Goal: Check status

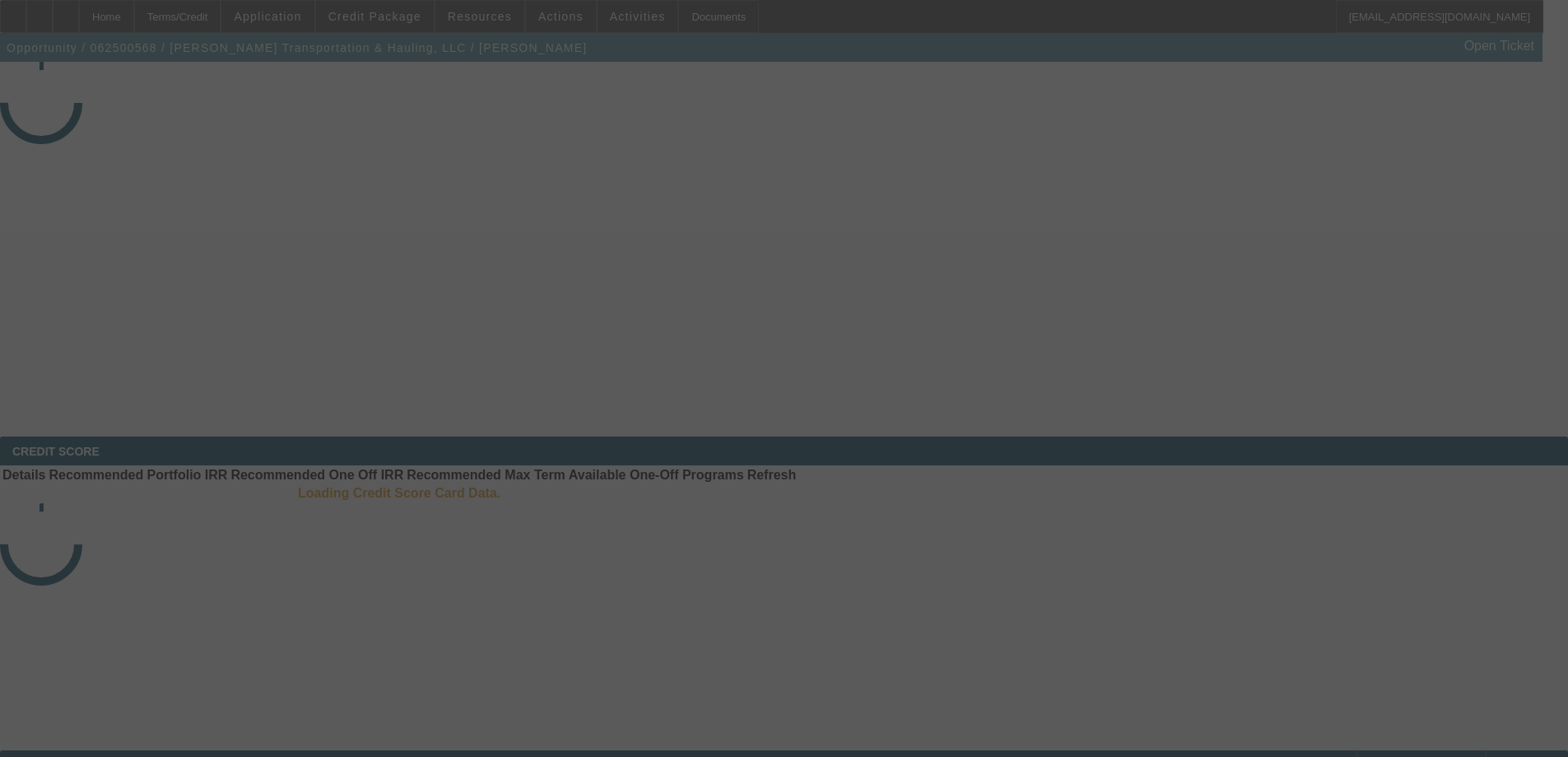
select select "4"
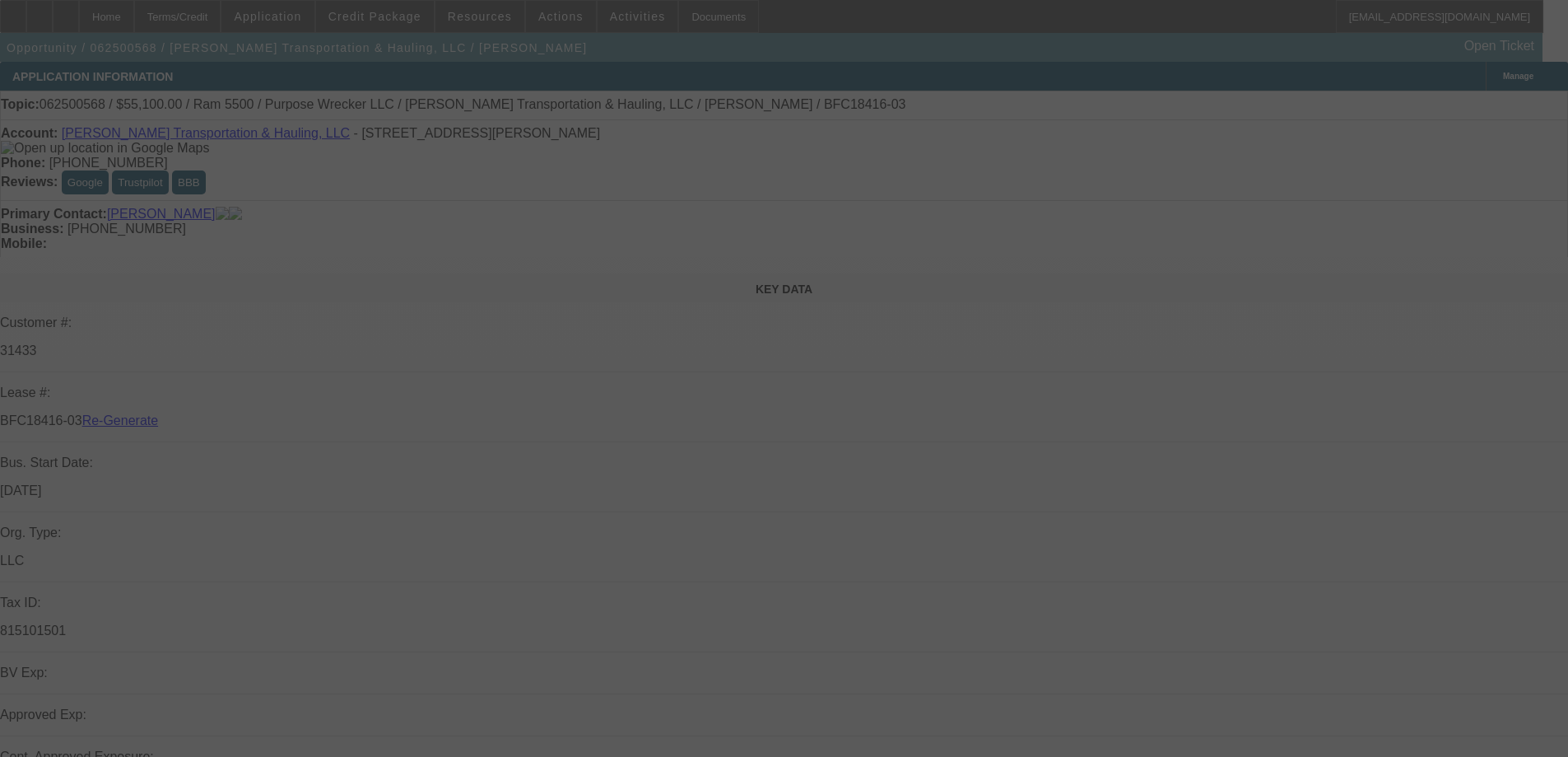
click at [1503, 109] on div at bounding box center [784, 378] width 1568 height 757
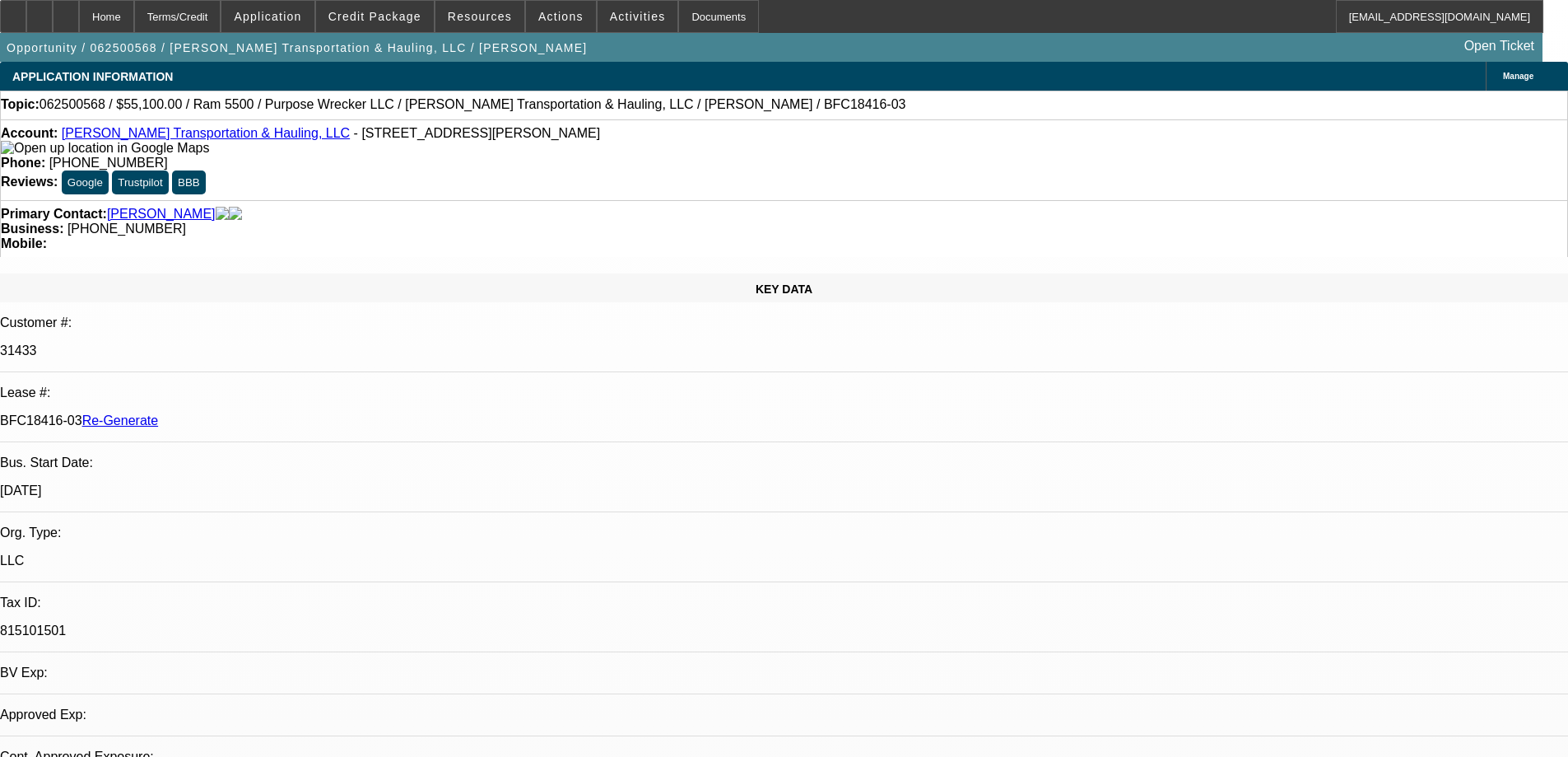
select select "0"
select select "2"
select select "0"
select select "6"
